Goal: Task Accomplishment & Management: Use online tool/utility

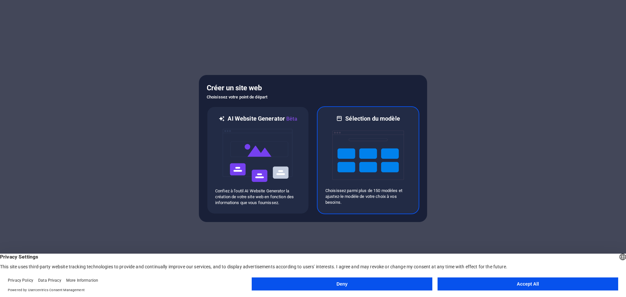
click at [363, 148] on img at bounding box center [368, 155] width 72 height 65
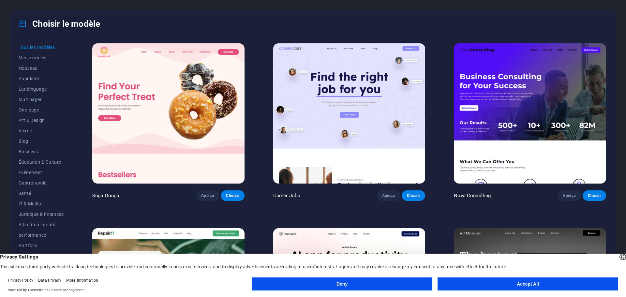
click at [339, 282] on button "Deny" at bounding box center [342, 284] width 181 height 13
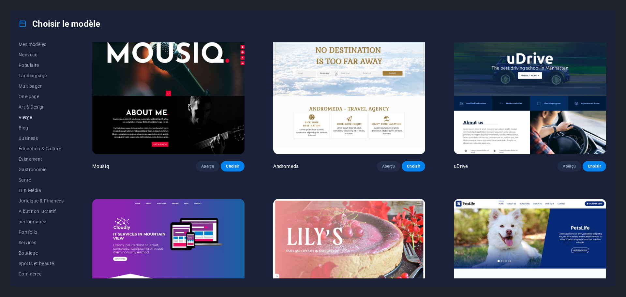
scroll to position [2, 0]
click at [32, 93] on button "Multipager" at bounding box center [41, 97] width 45 height 10
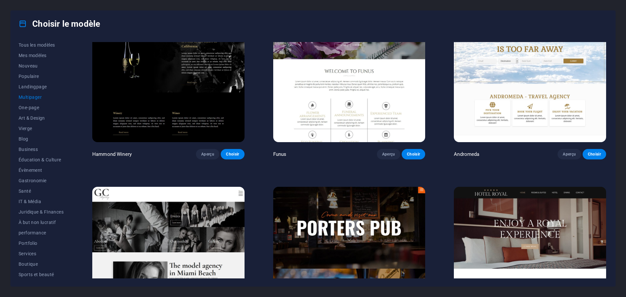
scroll to position [3721, 0]
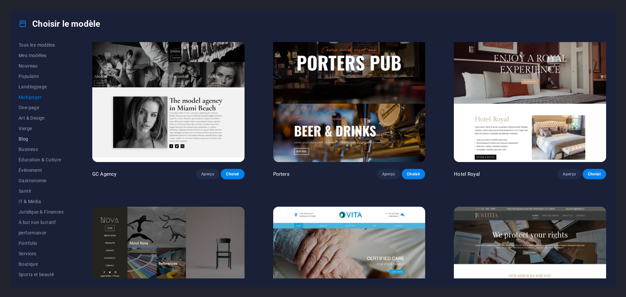
click at [21, 134] on button "Blog" at bounding box center [41, 139] width 45 height 10
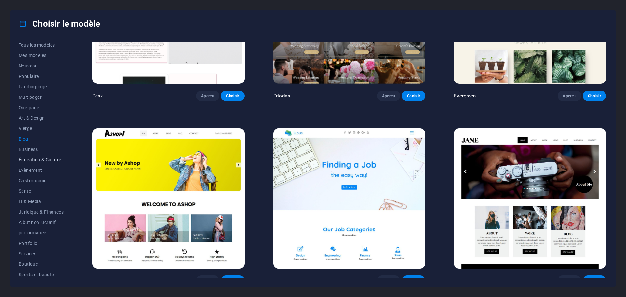
click at [24, 161] on span "Éducation & Culture" at bounding box center [41, 159] width 45 height 5
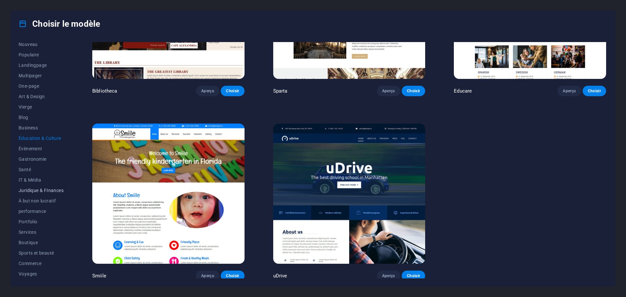
scroll to position [35, 0]
click at [44, 258] on button "Voyages" at bounding box center [41, 263] width 45 height 10
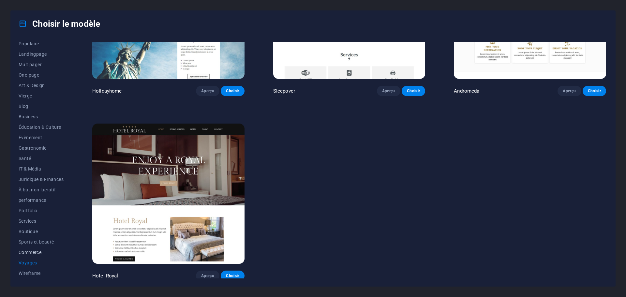
click at [36, 252] on span "Commerce" at bounding box center [41, 252] width 45 height 5
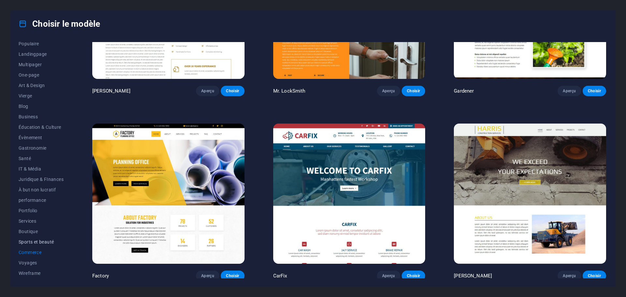
click at [37, 240] on span "Sports et beauté" at bounding box center [41, 241] width 45 height 5
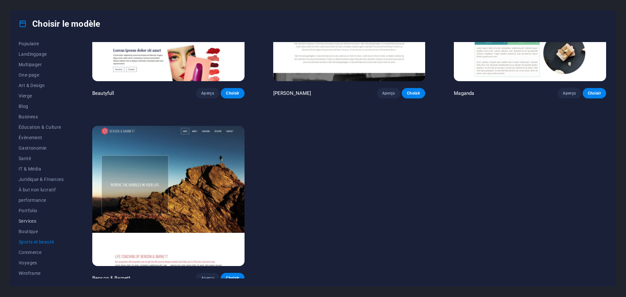
click at [30, 219] on span "Services" at bounding box center [41, 221] width 45 height 5
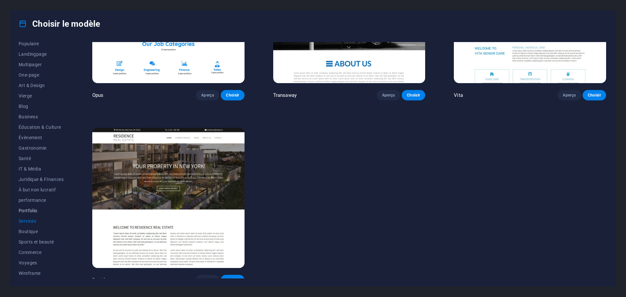
click at [33, 207] on button "Portfolio" at bounding box center [41, 211] width 45 height 10
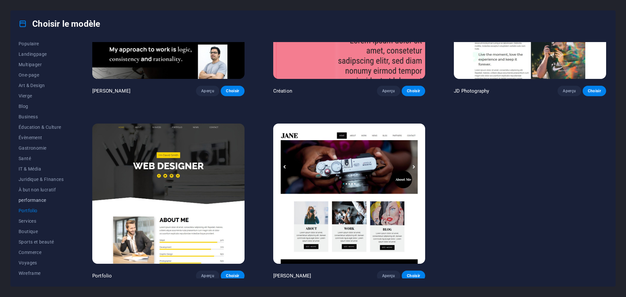
click at [35, 195] on button "performance" at bounding box center [41, 200] width 45 height 10
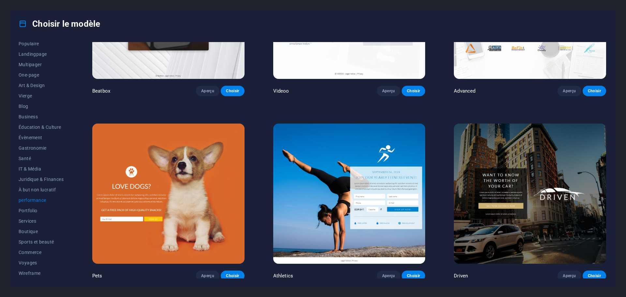
scroll to position [842, 0]
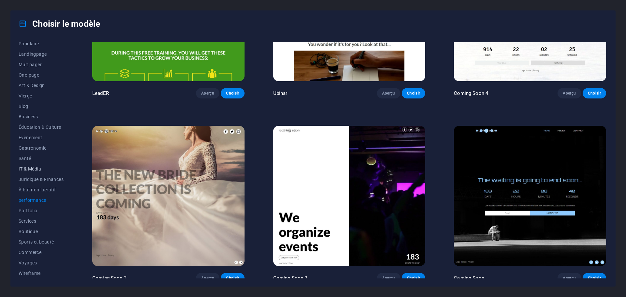
click at [28, 173] on button "IT & Média" at bounding box center [41, 169] width 45 height 10
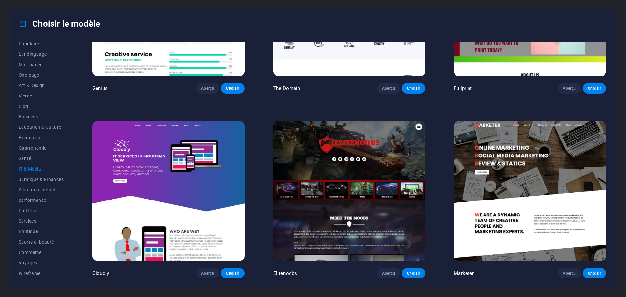
scroll to position [474, 0]
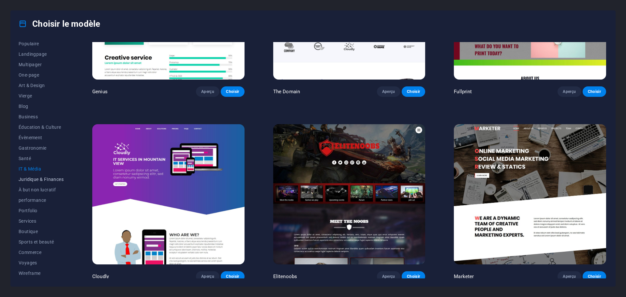
click at [27, 179] on span "Juridique & FInances" at bounding box center [41, 179] width 45 height 5
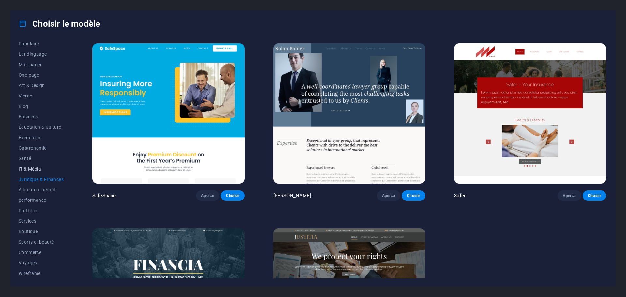
scroll to position [0, 0]
click at [29, 175] on span "Évènement" at bounding box center [41, 172] width 45 height 5
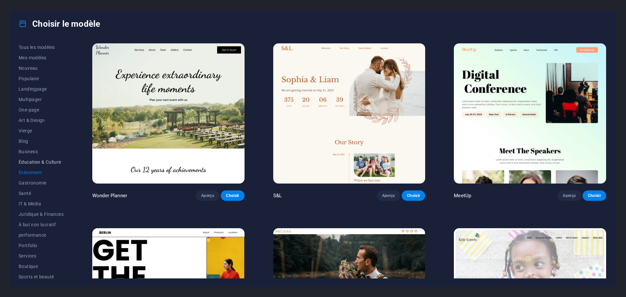
click at [38, 164] on span "Éducation & Culture" at bounding box center [41, 162] width 45 height 5
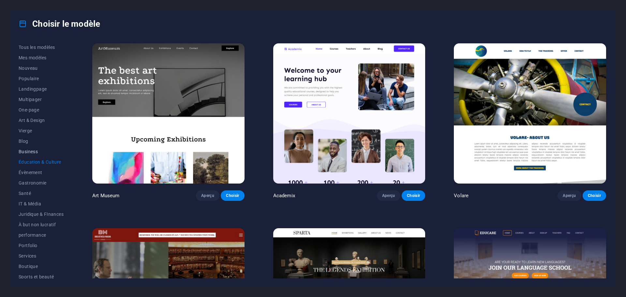
click at [40, 156] on button "Business" at bounding box center [41, 151] width 45 height 10
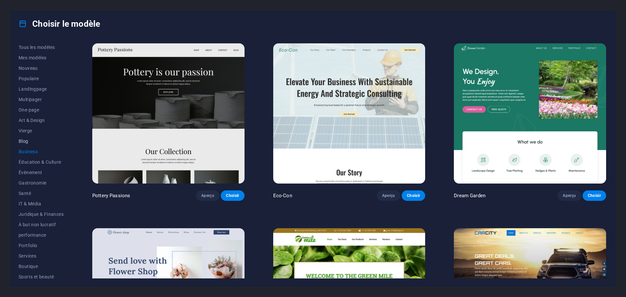
click at [38, 141] on span "Blog" at bounding box center [41, 141] width 45 height 5
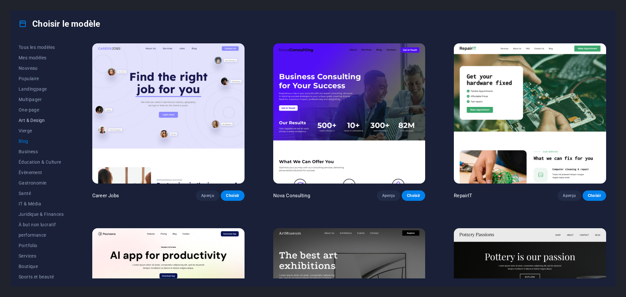
click at [30, 120] on span "Art & Design" at bounding box center [41, 120] width 45 height 5
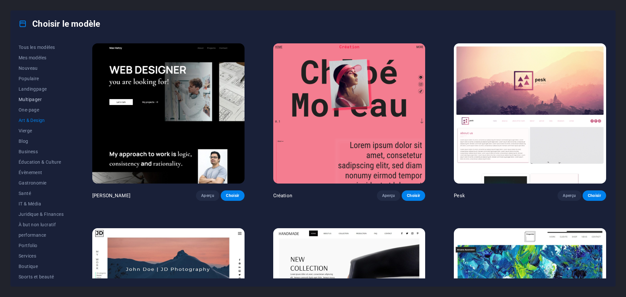
click at [34, 104] on button "Multipager" at bounding box center [41, 99] width 45 height 10
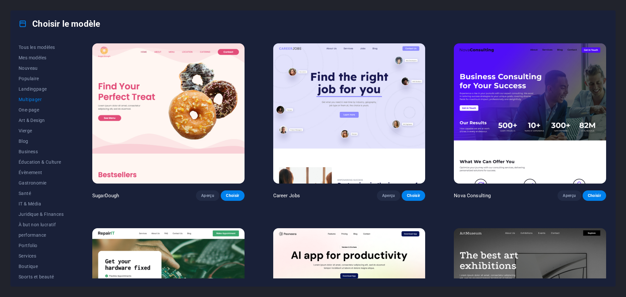
click at [35, 95] on button "Multipager" at bounding box center [41, 99] width 45 height 10
click at [32, 86] on span "Landingpage" at bounding box center [41, 88] width 45 height 5
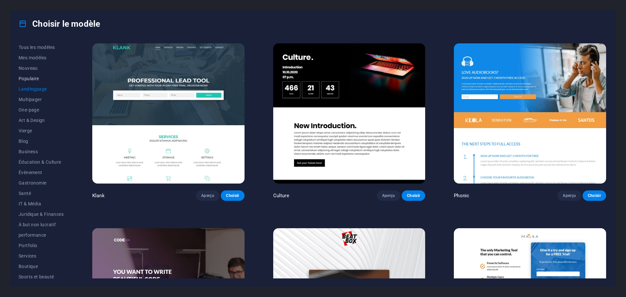
click at [34, 74] on button "Populaire" at bounding box center [41, 78] width 45 height 10
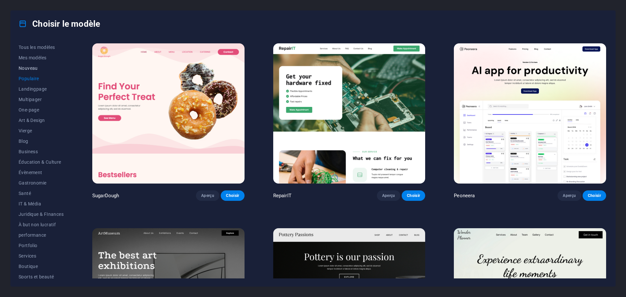
click at [30, 65] on button "Nouveau" at bounding box center [41, 68] width 45 height 10
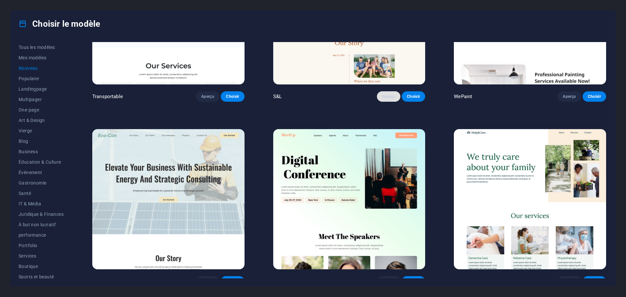
scroll to position [842, 0]
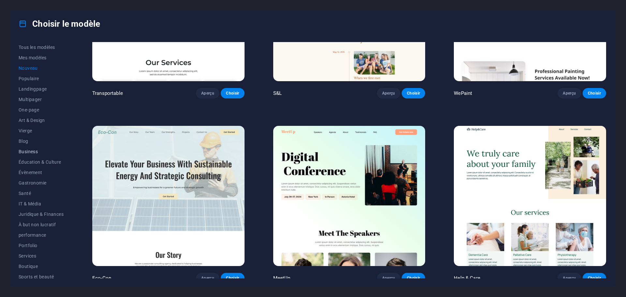
click at [32, 154] on button "Business" at bounding box center [41, 151] width 45 height 10
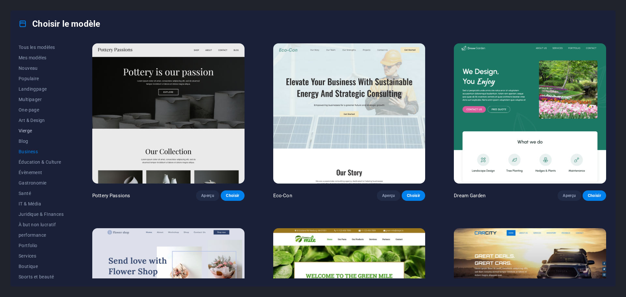
click at [29, 126] on button "Vierge" at bounding box center [41, 131] width 45 height 10
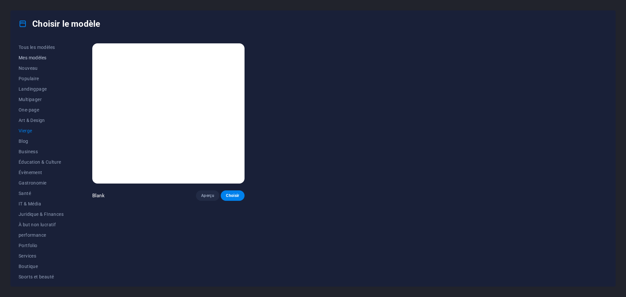
click at [29, 56] on span "Mes modèles" at bounding box center [41, 57] width 45 height 5
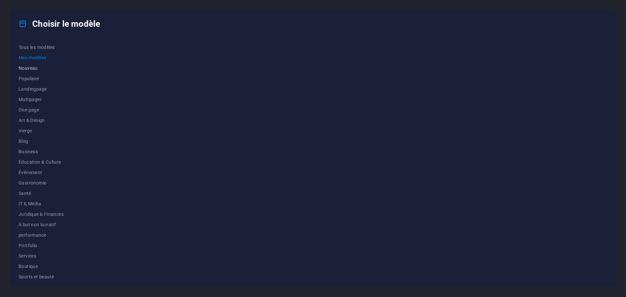
click at [26, 67] on span "Nouveau" at bounding box center [41, 68] width 45 height 5
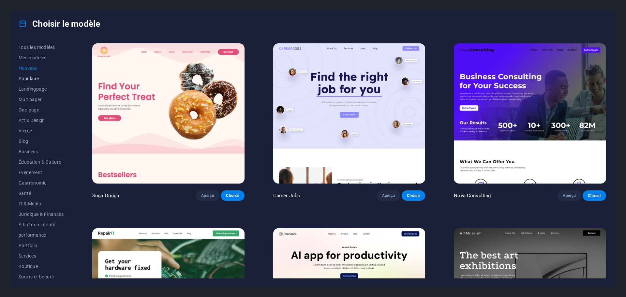
click at [24, 82] on button "Populaire" at bounding box center [41, 78] width 45 height 10
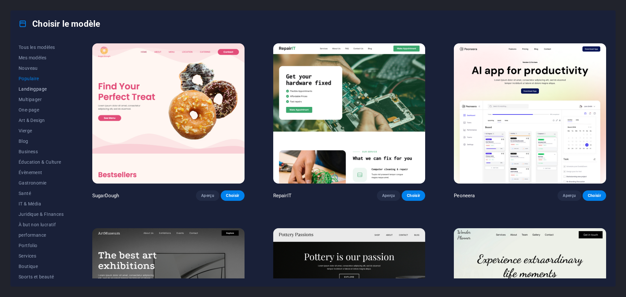
click at [29, 87] on span "Landingpage" at bounding box center [41, 88] width 45 height 5
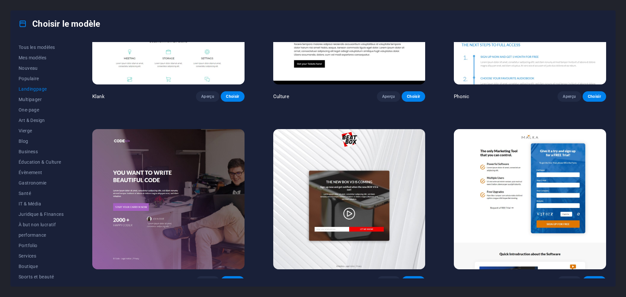
scroll to position [196, 0]
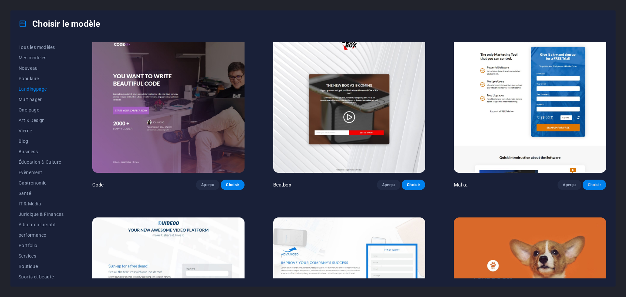
click at [597, 186] on button "Choisir" at bounding box center [594, 185] width 23 height 10
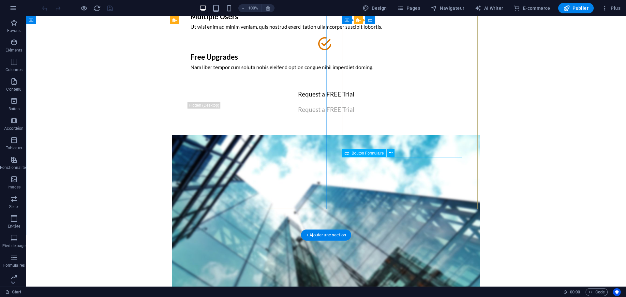
scroll to position [42, 0]
